Goal: Task Accomplishment & Management: Complete application form

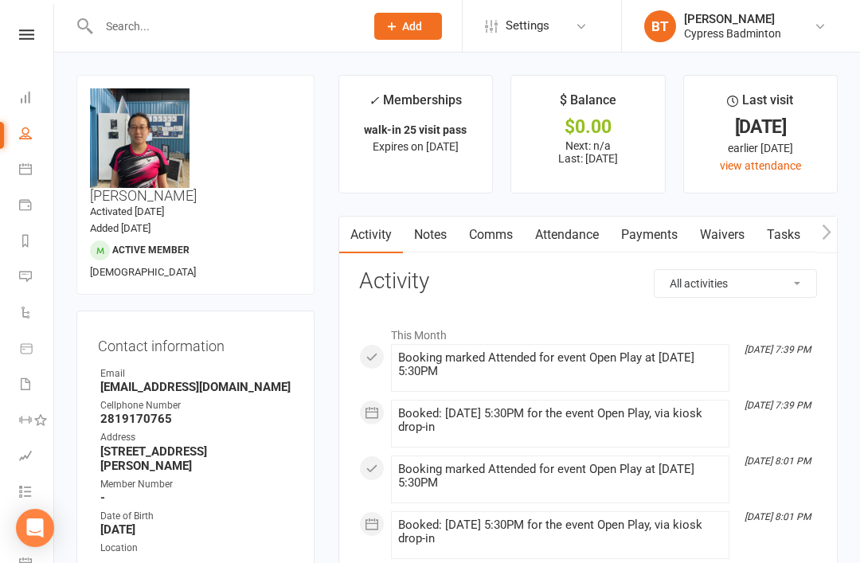
click at [251, 32] on input "text" at bounding box center [224, 26] width 260 height 22
type input "B"
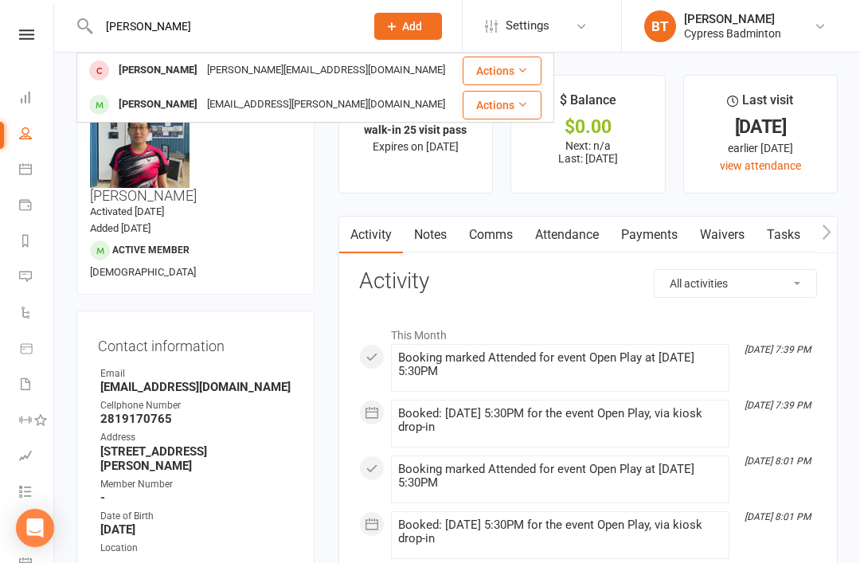
type input "[PERSON_NAME]"
click at [248, 103] on div "[EMAIL_ADDRESS][PERSON_NAME][DOMAIN_NAME]" at bounding box center [326, 104] width 248 height 23
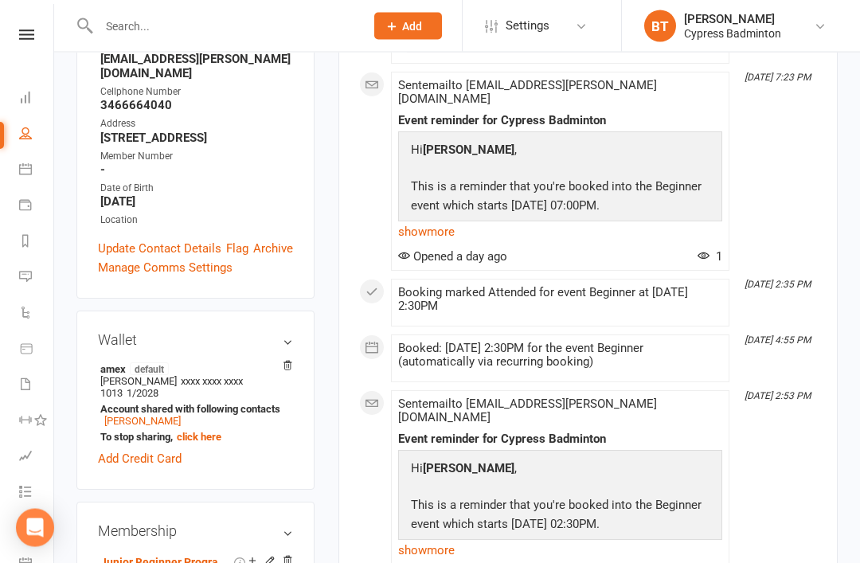
scroll to position [328, 0]
click at [181, 415] on link "[PERSON_NAME]" at bounding box center [142, 421] width 76 height 12
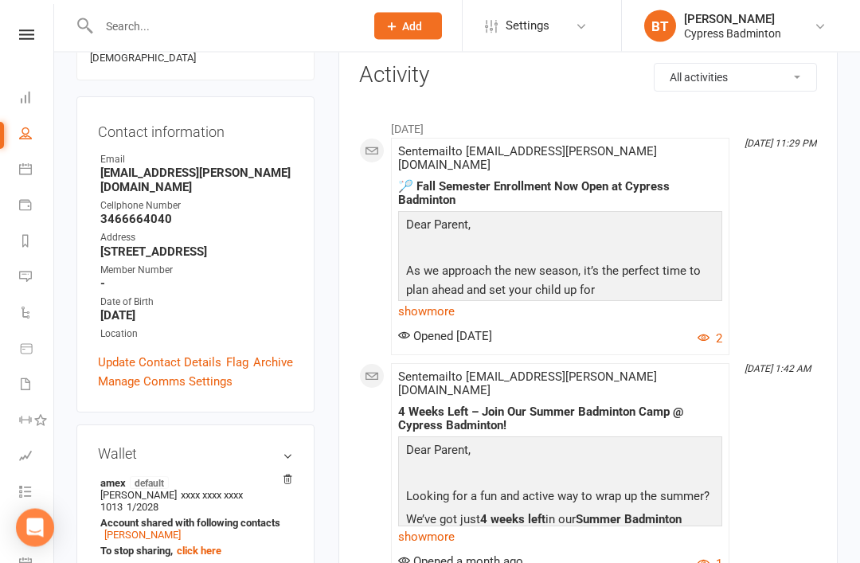
scroll to position [206, 0]
click at [171, 529] on link "[PERSON_NAME]" at bounding box center [142, 535] width 76 height 12
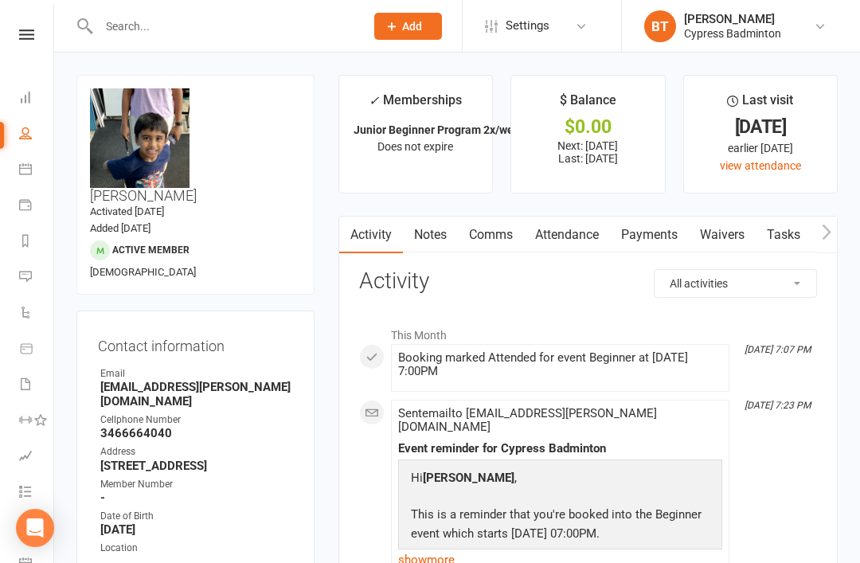
click at [277, 36] on input "text" at bounding box center [224, 26] width 260 height 22
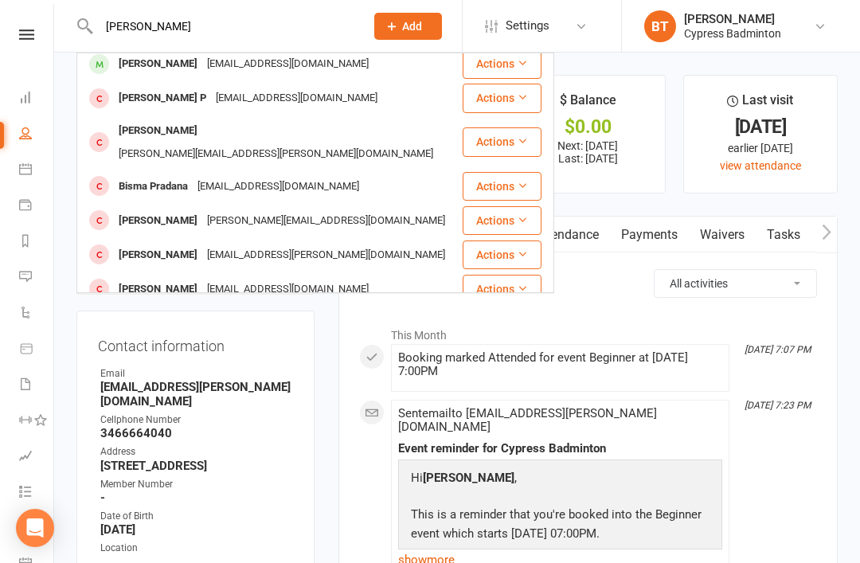
scroll to position [130, 0]
type input "[PERSON_NAME]"
click at [202, 277] on div "[PERSON_NAME]" at bounding box center [158, 288] width 88 height 23
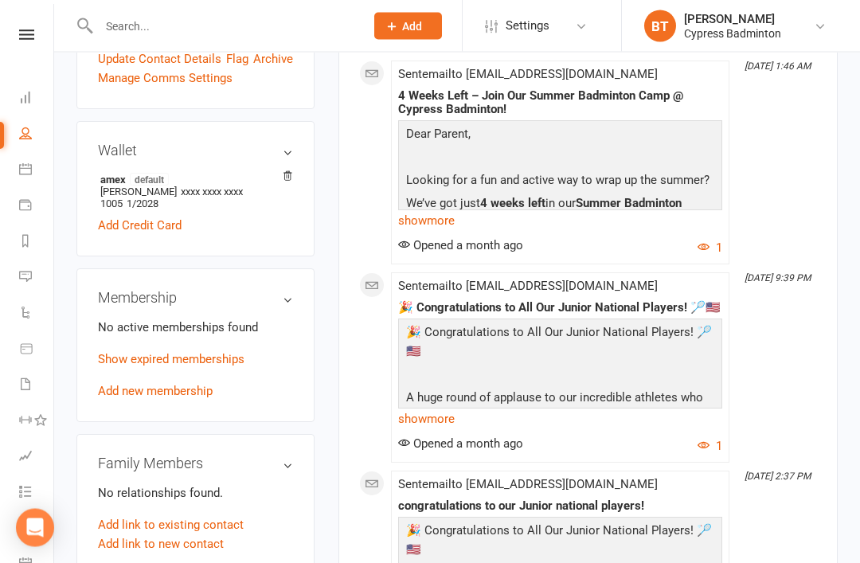
scroll to position [495, 0]
click at [176, 384] on link "Add new membership" at bounding box center [155, 391] width 115 height 14
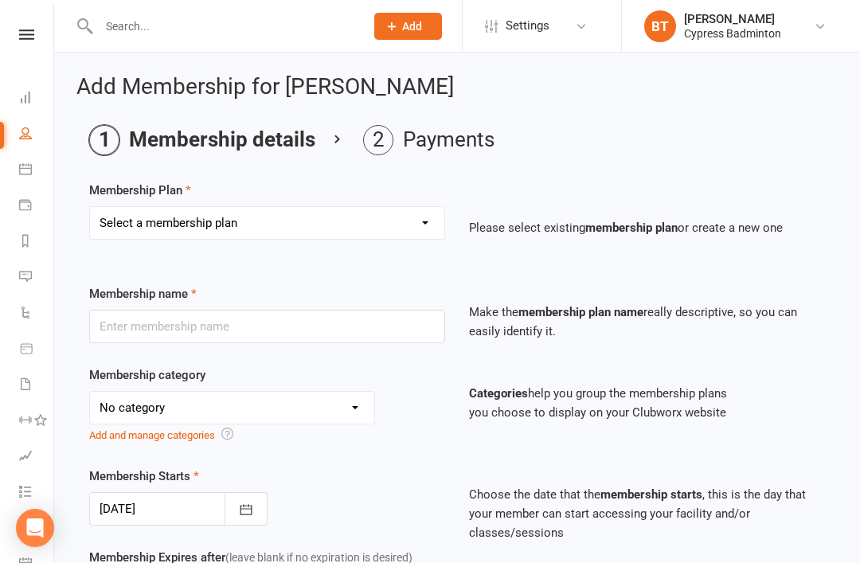
click at [304, 221] on select "Select a membership plan Create new Membership Plan walk-in 1 visit pass walk-i…" at bounding box center [267, 223] width 354 height 32
select select "9"
type input "Unlimited 12 MONTHS Walk-in Pass"
select select "29"
type input "12"
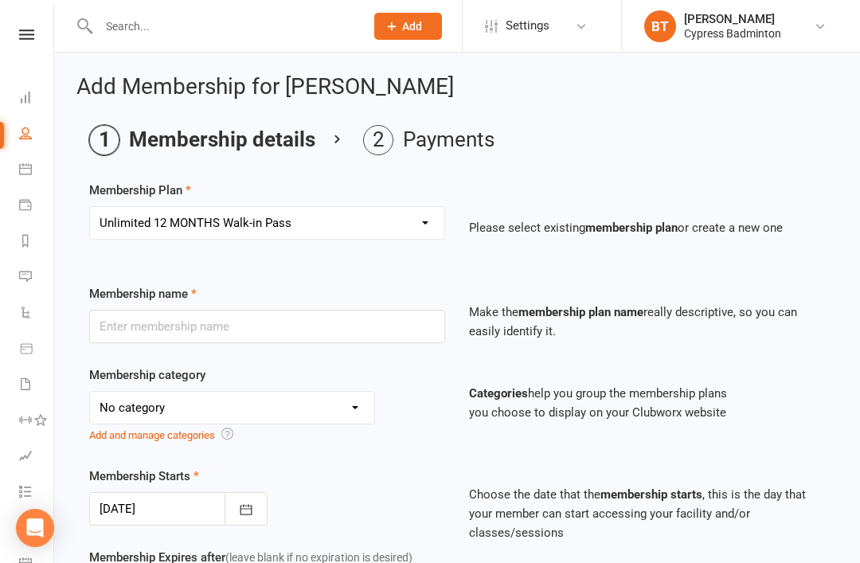
select select "2"
click at [246, 512] on icon "button" at bounding box center [246, 510] width 16 height 16
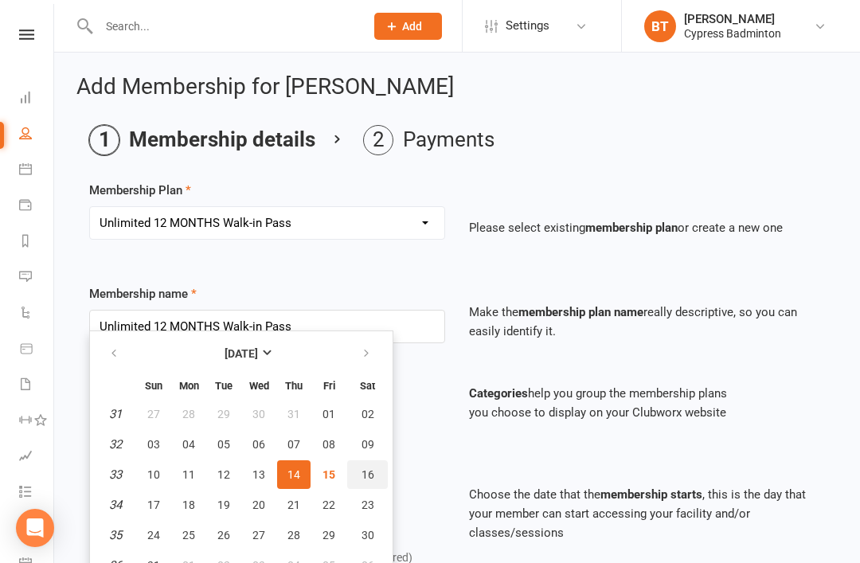
click at [369, 475] on span "16" at bounding box center [367, 474] width 13 height 13
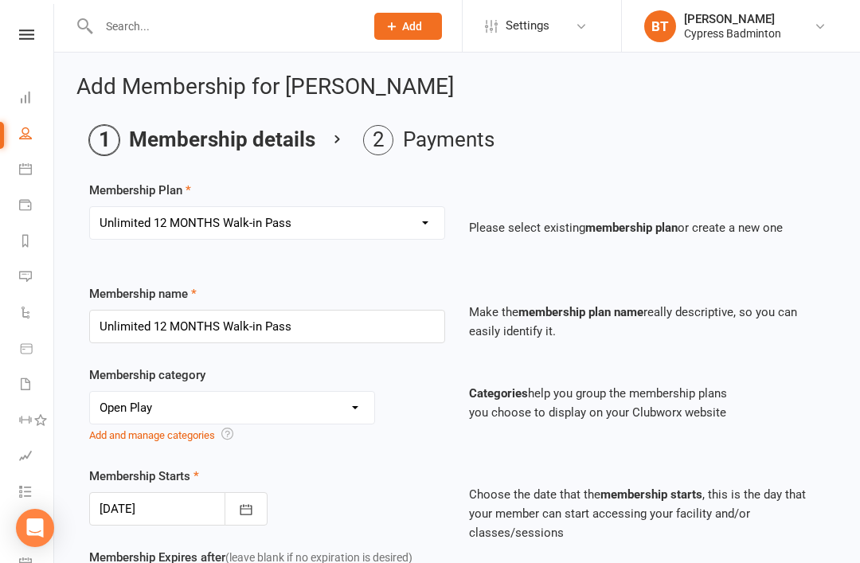
click at [256, 501] on button "button" at bounding box center [245, 508] width 43 height 33
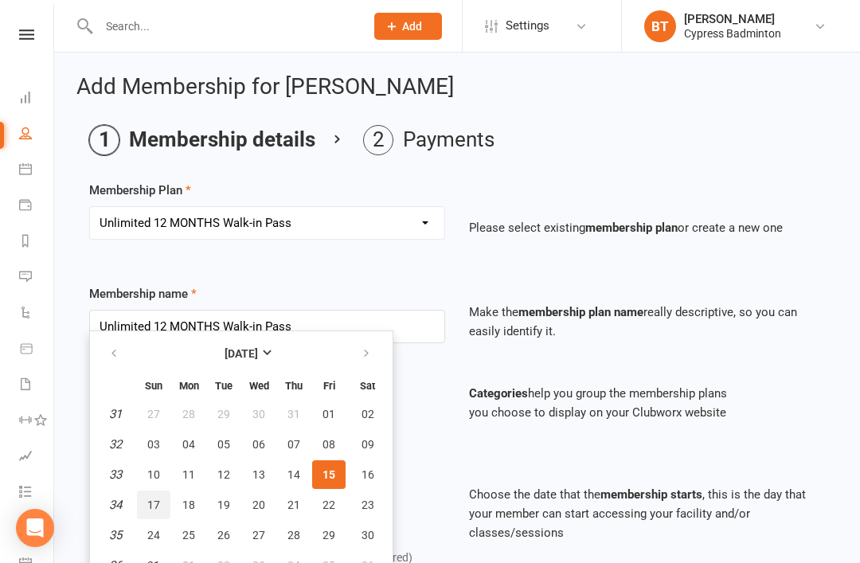
click at [155, 509] on span "17" at bounding box center [153, 504] width 13 height 13
type input "[DATE]"
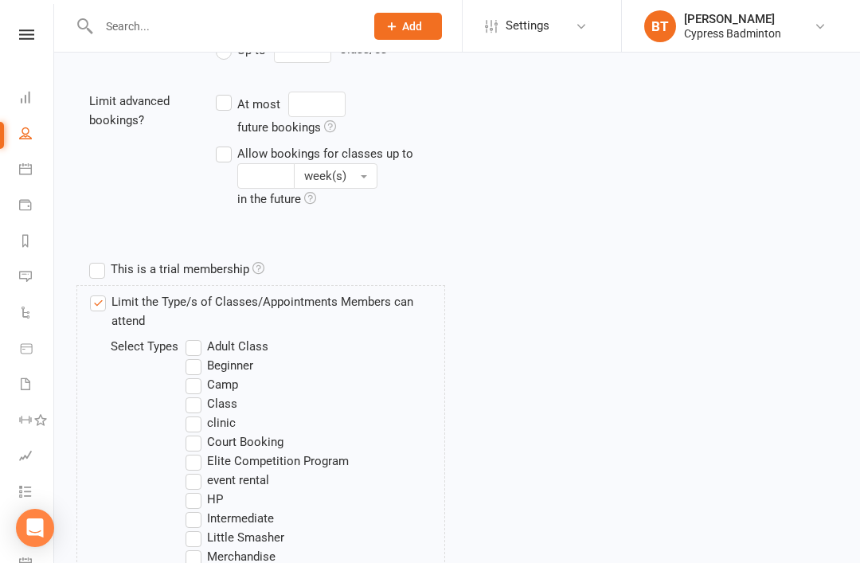
scroll to position [1036, 0]
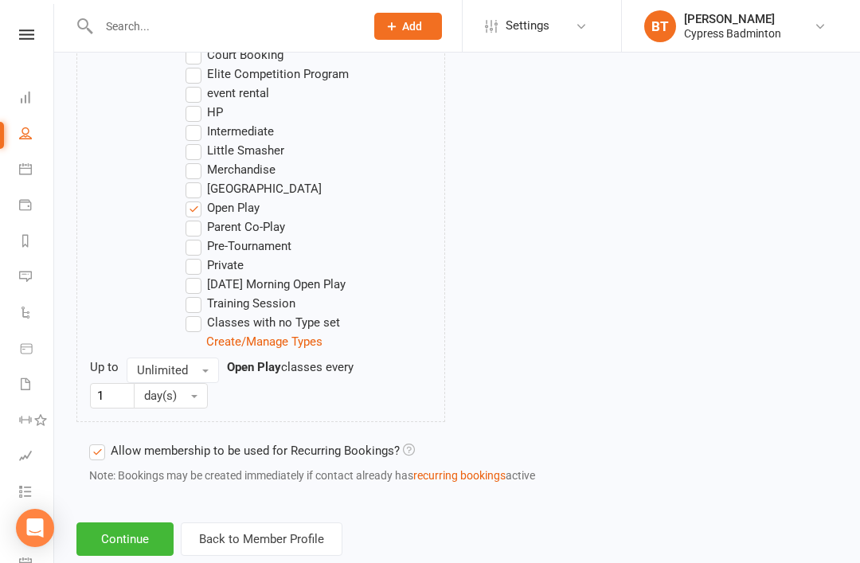
click at [131, 544] on button "Continue" at bounding box center [124, 538] width 97 height 33
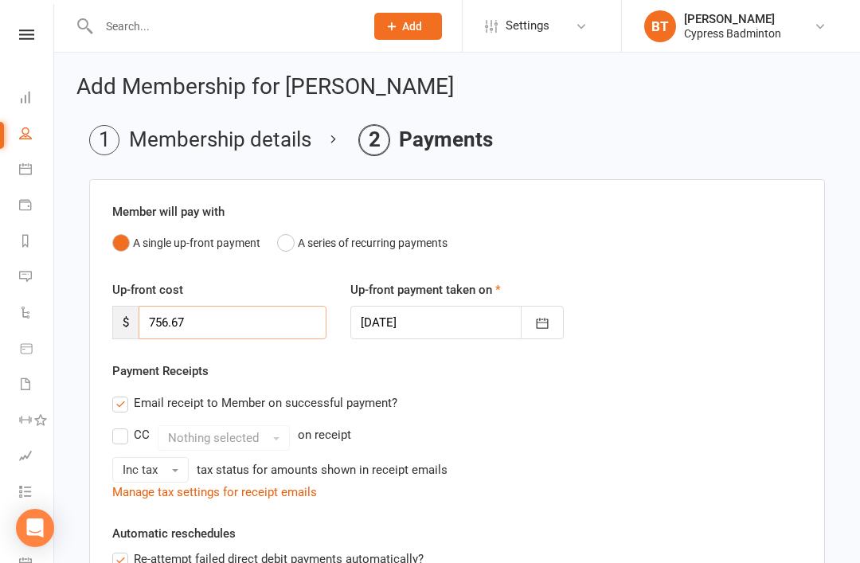
click at [261, 326] on input "756.67" at bounding box center [233, 322] width 188 height 33
type input "7"
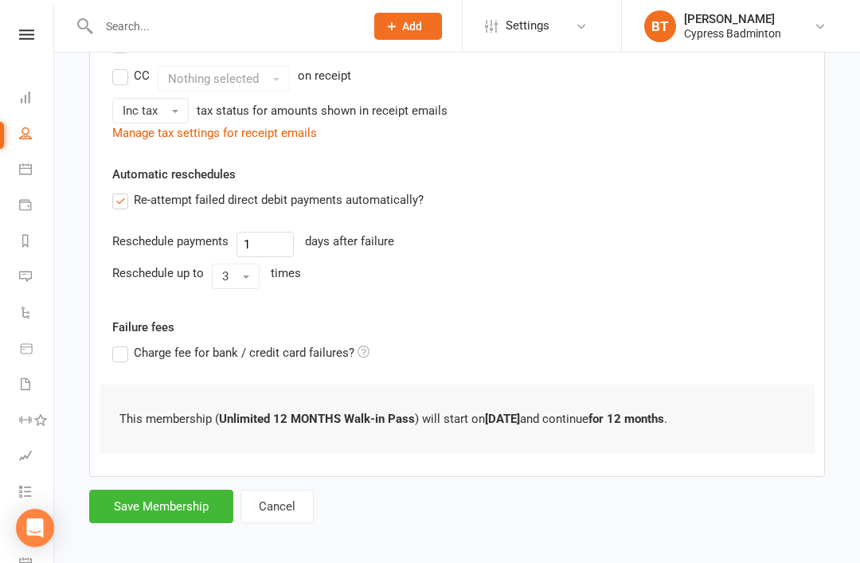
scroll to position [373, 0]
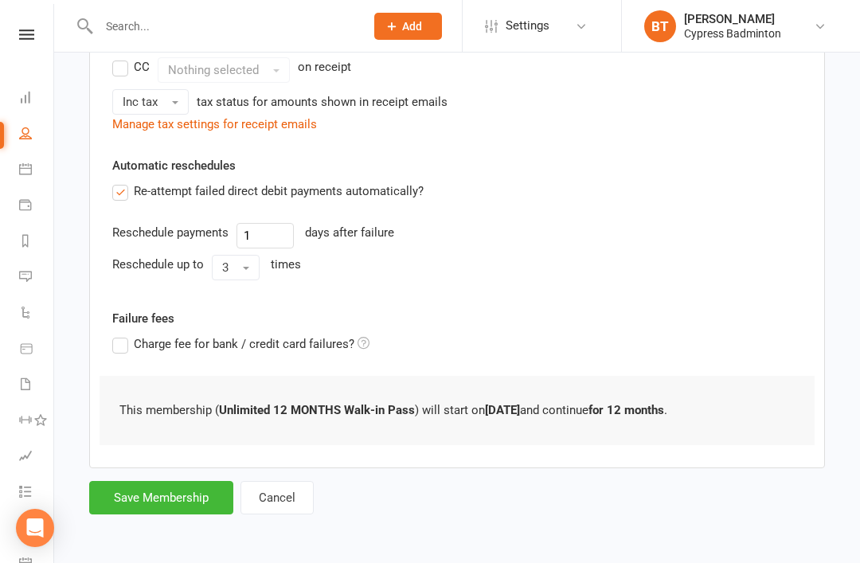
type input "0"
click at [187, 505] on button "Save Membership" at bounding box center [161, 497] width 144 height 33
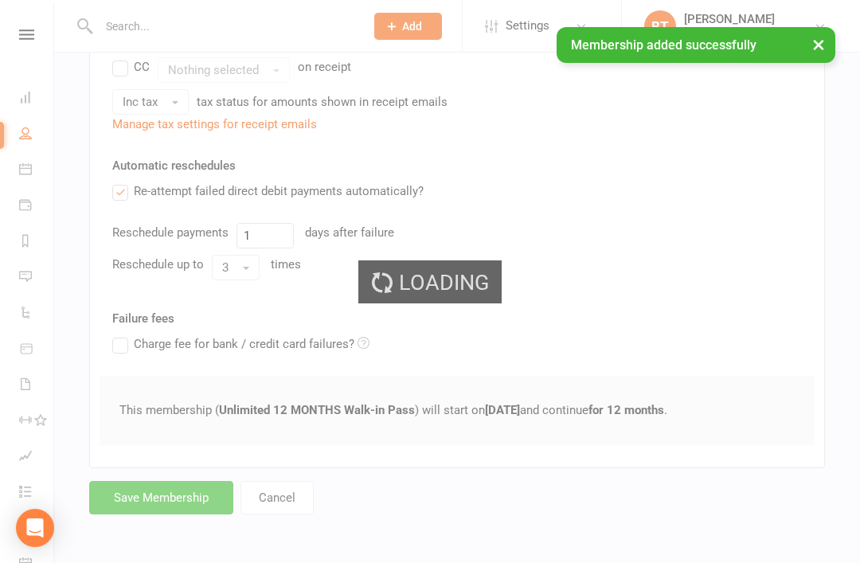
scroll to position [330, 0]
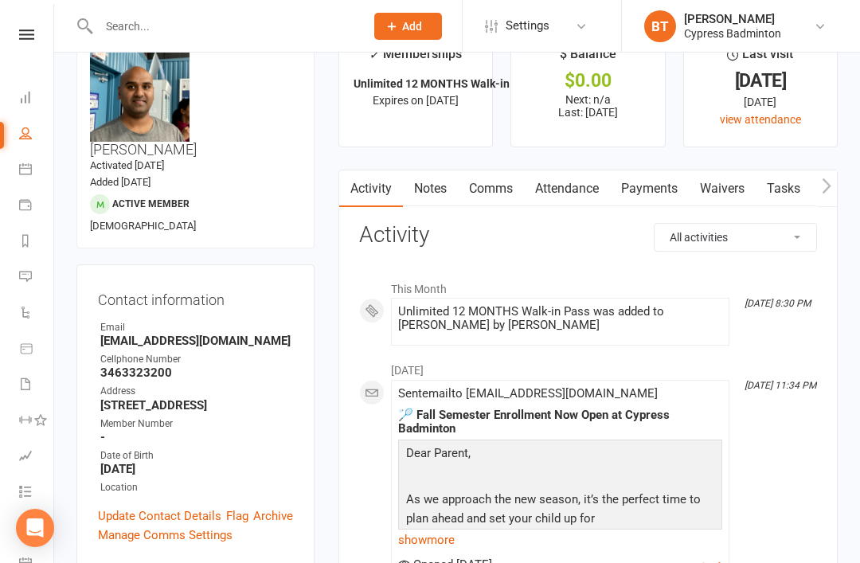
scroll to position [51, 0]
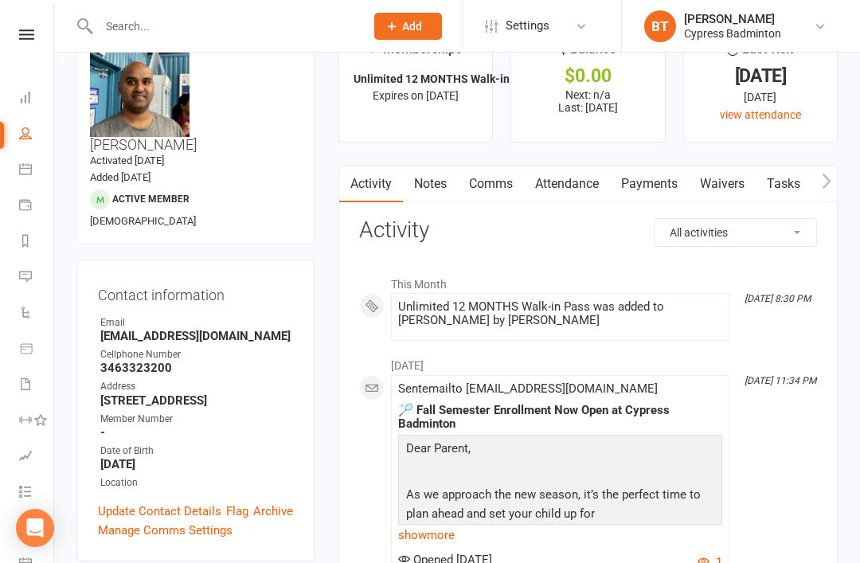
click at [261, 33] on input "text" at bounding box center [224, 26] width 260 height 22
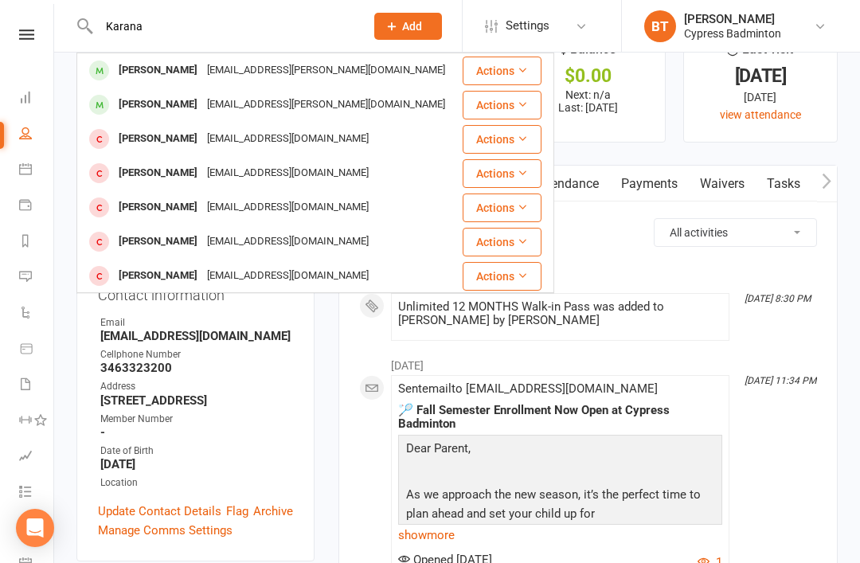
type input "Karana"
click at [213, 72] on div "[EMAIL_ADDRESS][PERSON_NAME][DOMAIN_NAME]" at bounding box center [326, 70] width 248 height 23
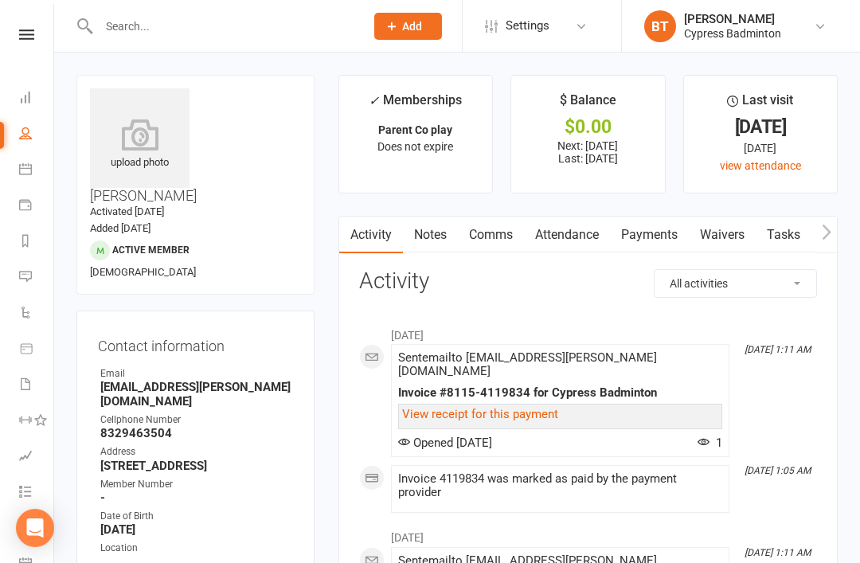
click at [116, 147] on icon at bounding box center [140, 135] width 100 height 32
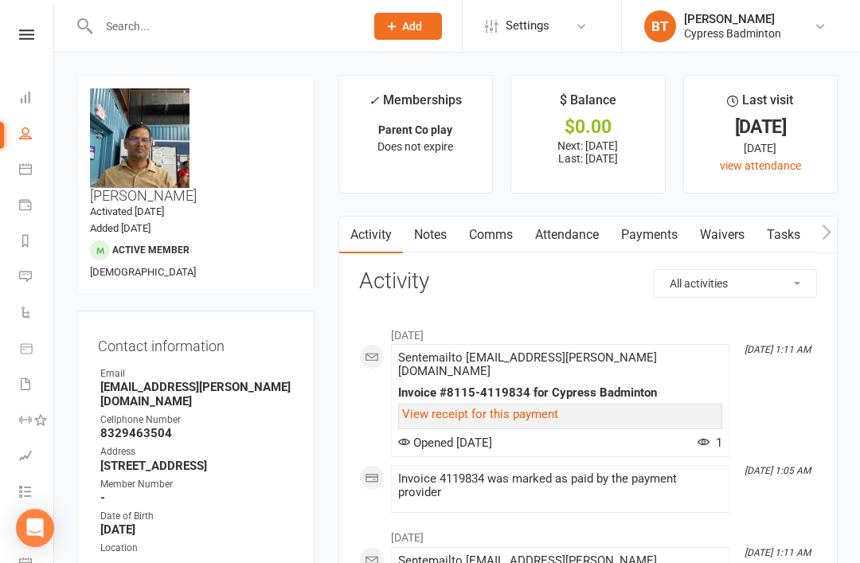
click at [31, 172] on icon at bounding box center [25, 168] width 13 height 13
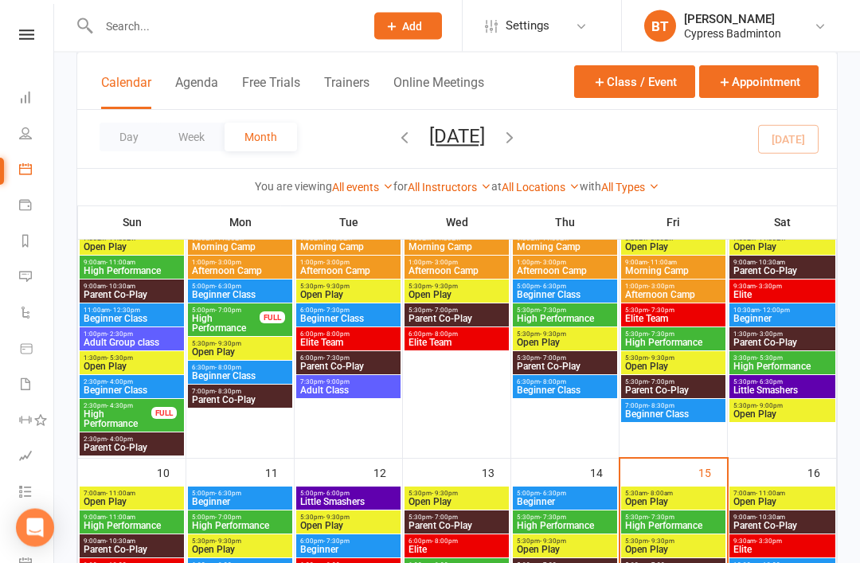
scroll to position [380, 0]
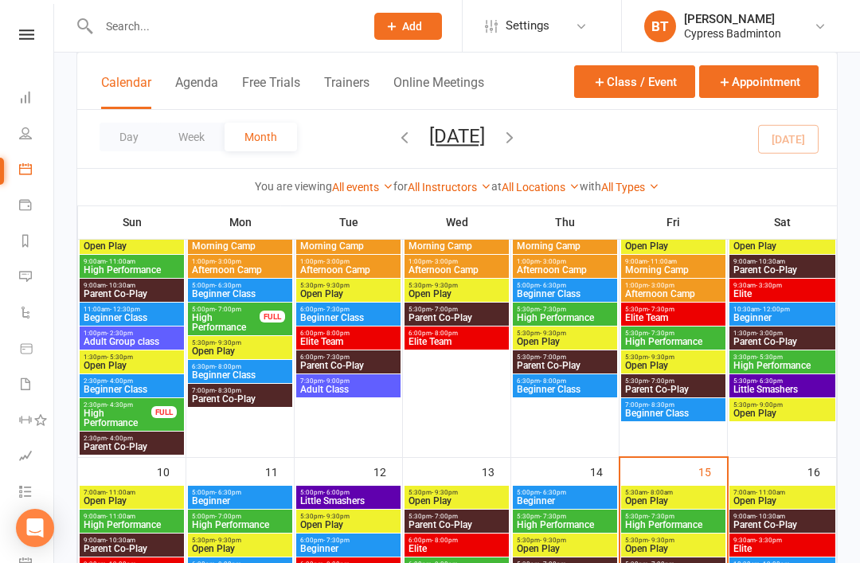
click at [143, 267] on span "High Performance" at bounding box center [132, 270] width 98 height 10
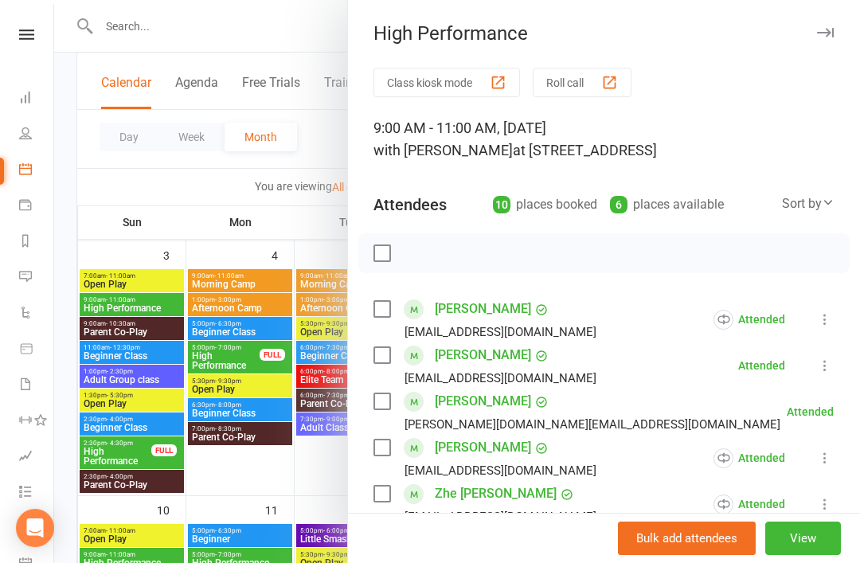
scroll to position [335, 0]
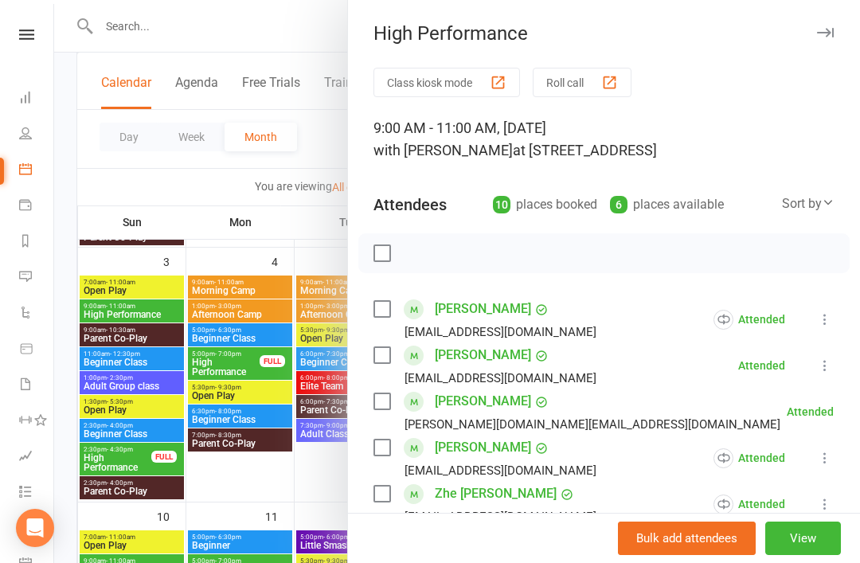
click at [240, 36] on div at bounding box center [457, 281] width 806 height 563
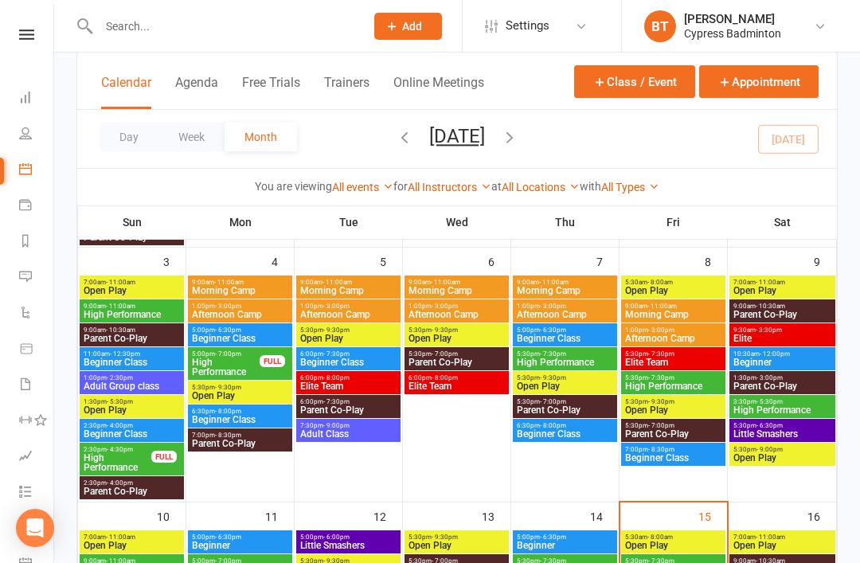
click at [287, 26] on input "text" at bounding box center [224, 26] width 260 height 22
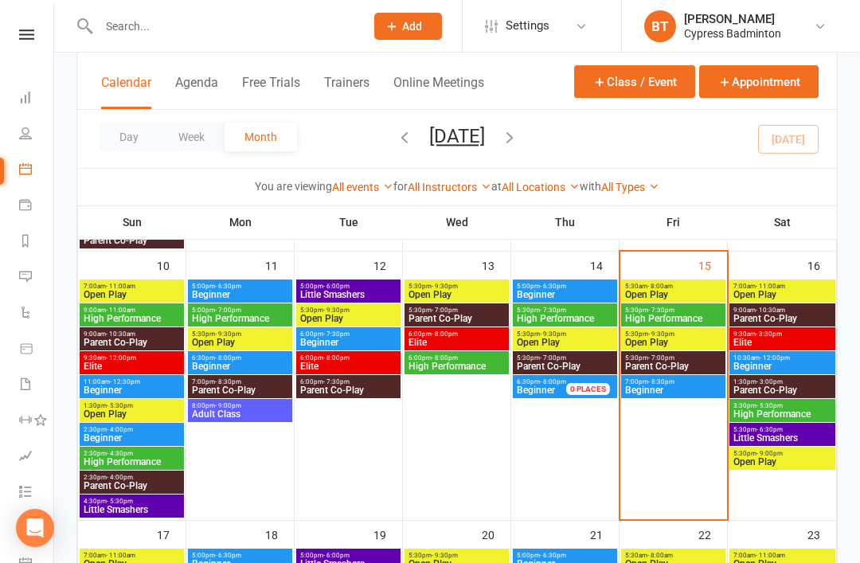
scroll to position [584, 0]
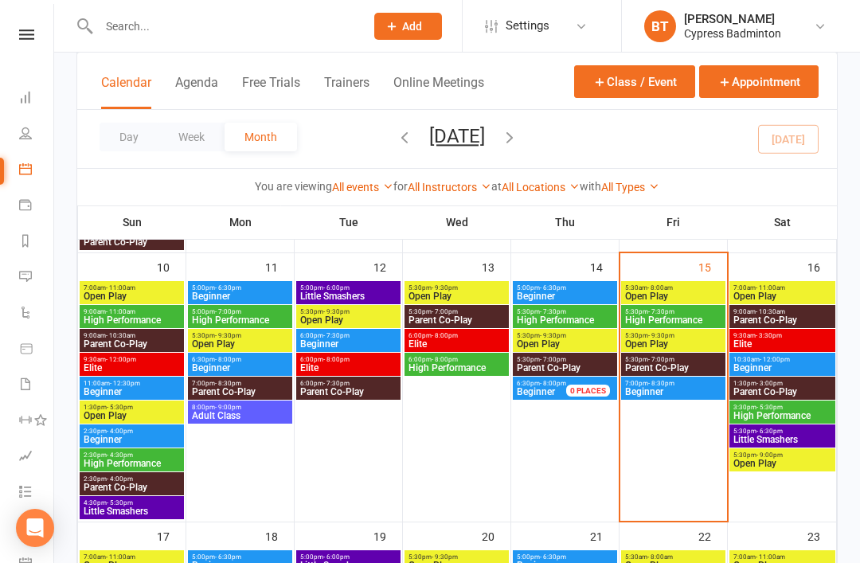
click at [814, 404] on span "3:30pm - 5:30pm" at bounding box center [782, 407] width 100 height 7
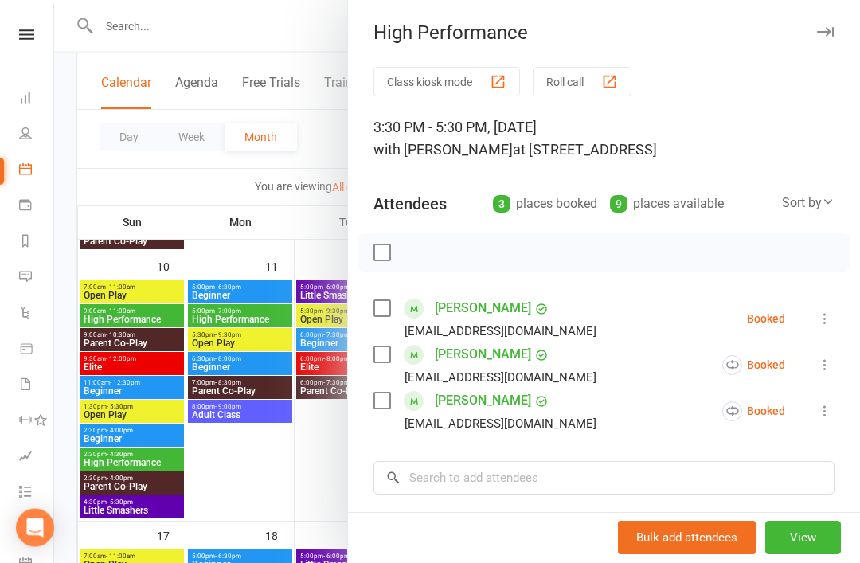
click at [283, 33] on div at bounding box center [457, 281] width 806 height 563
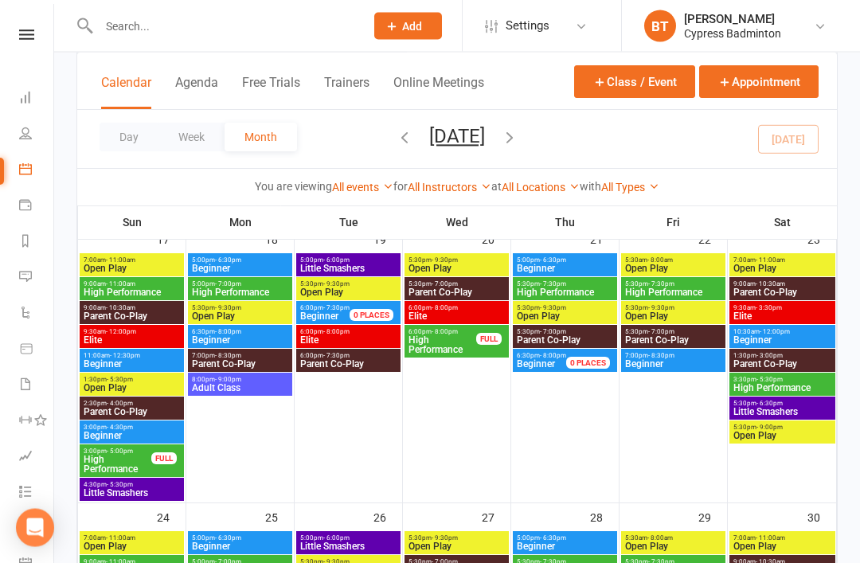
scroll to position [881, 0]
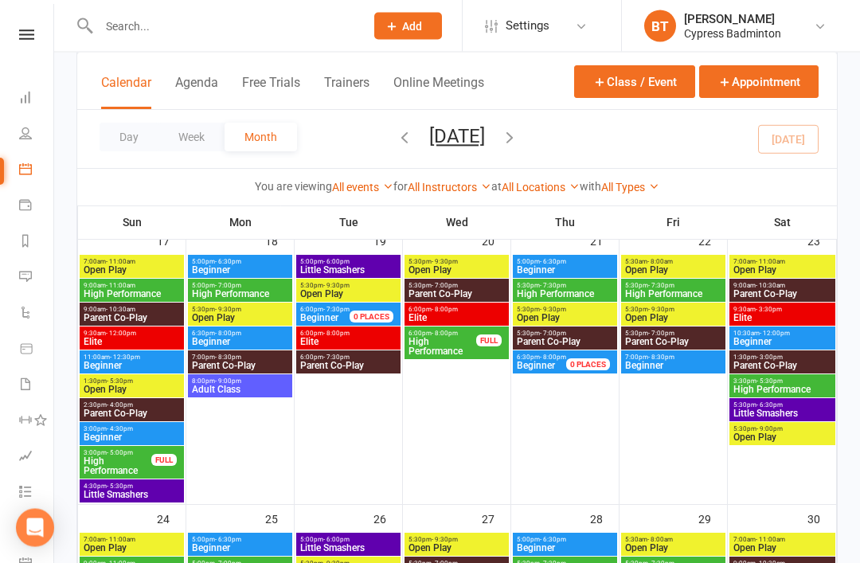
click at [106, 468] on span "High Performance" at bounding box center [117, 466] width 69 height 19
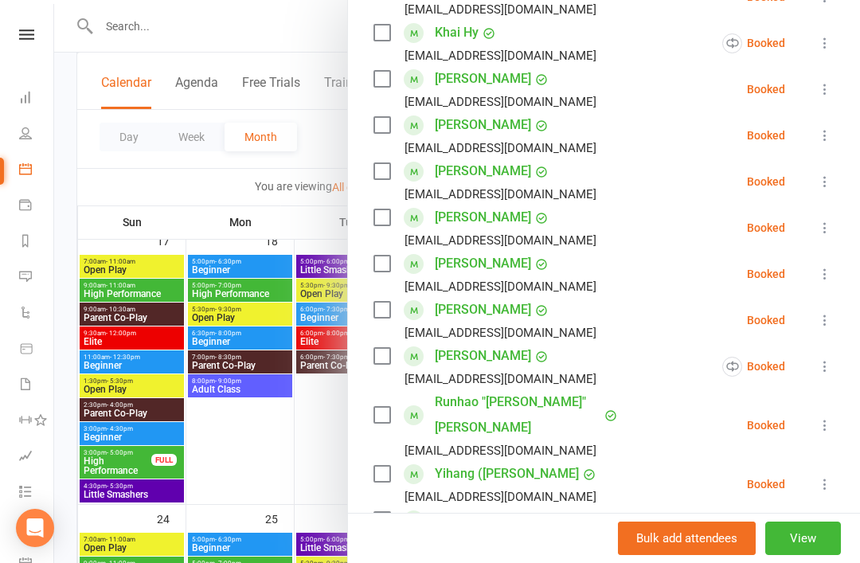
scroll to position [378, 0]
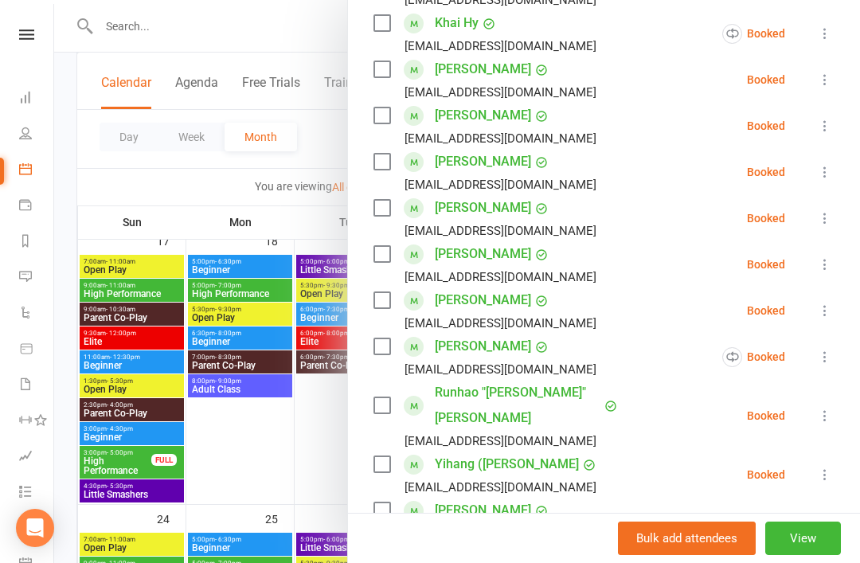
click at [240, 16] on div at bounding box center [457, 281] width 806 height 563
